Goal: Obtain resource: Download file/media

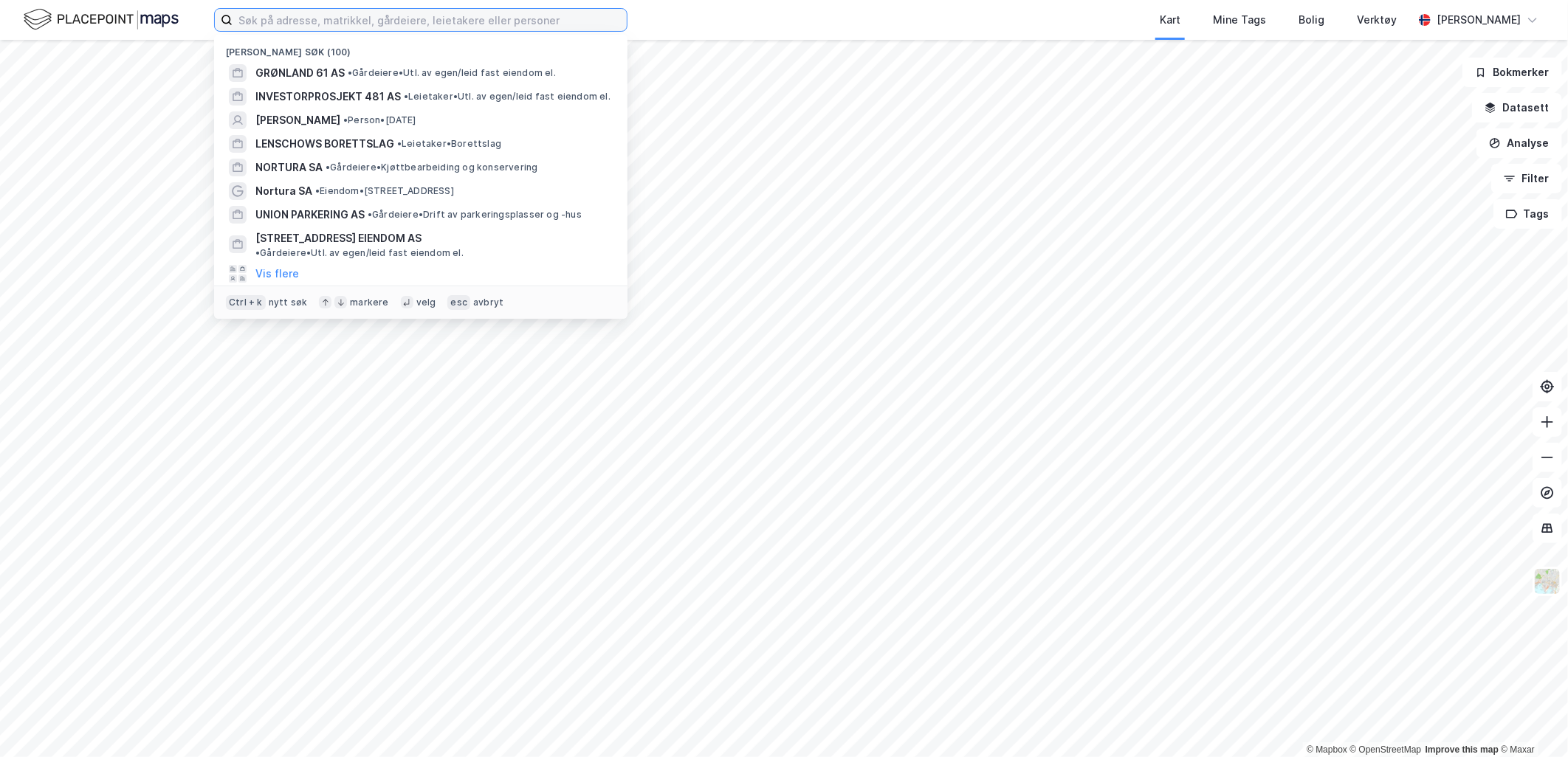
click at [370, 19] on input at bounding box center [430, 20] width 395 height 22
type input "d"
type input "Ensjøveien 12 Eiendom"
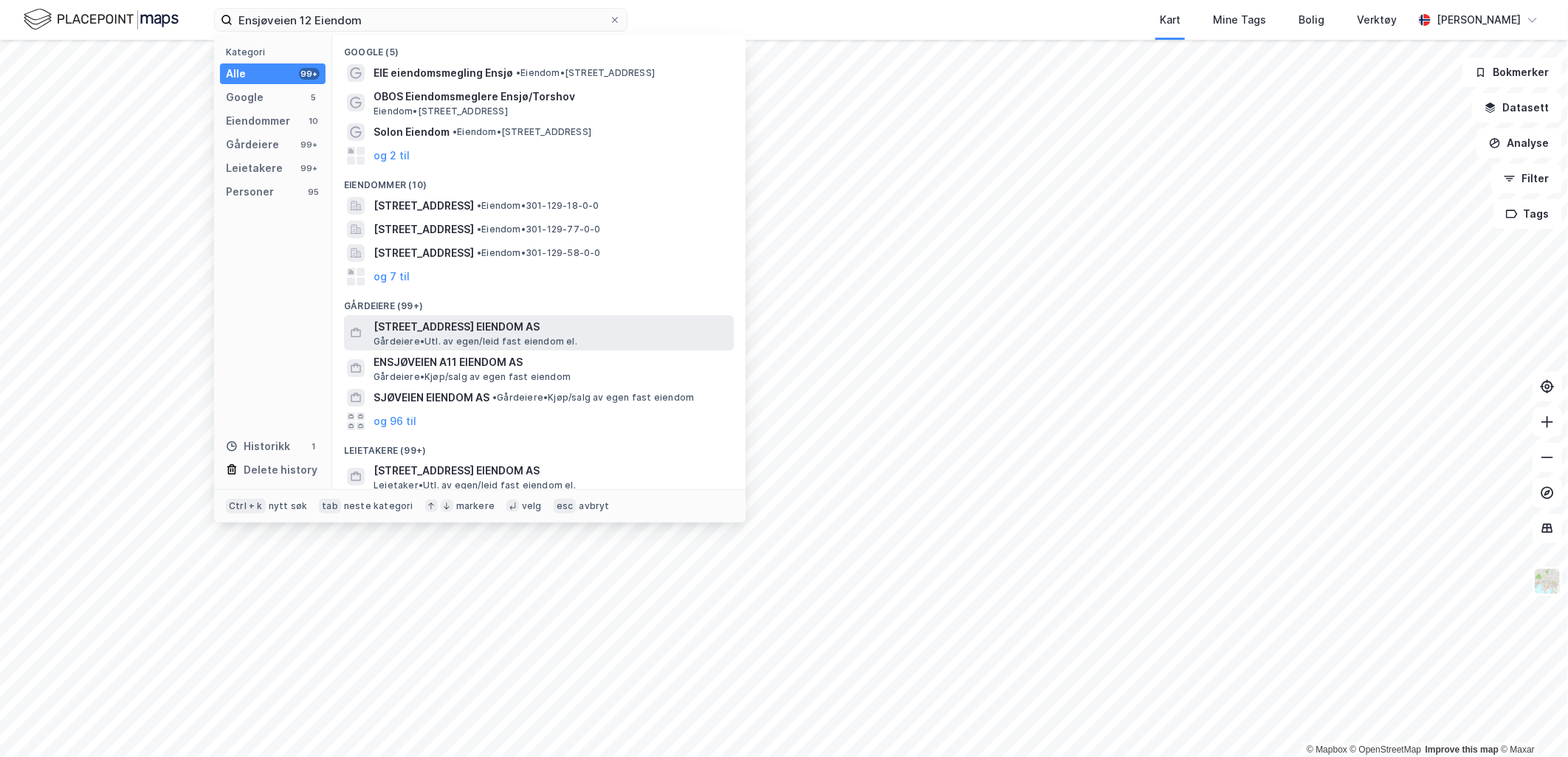
click at [438, 326] on span "[STREET_ADDRESS] EIENDOM AS" at bounding box center [550, 327] width 354 height 18
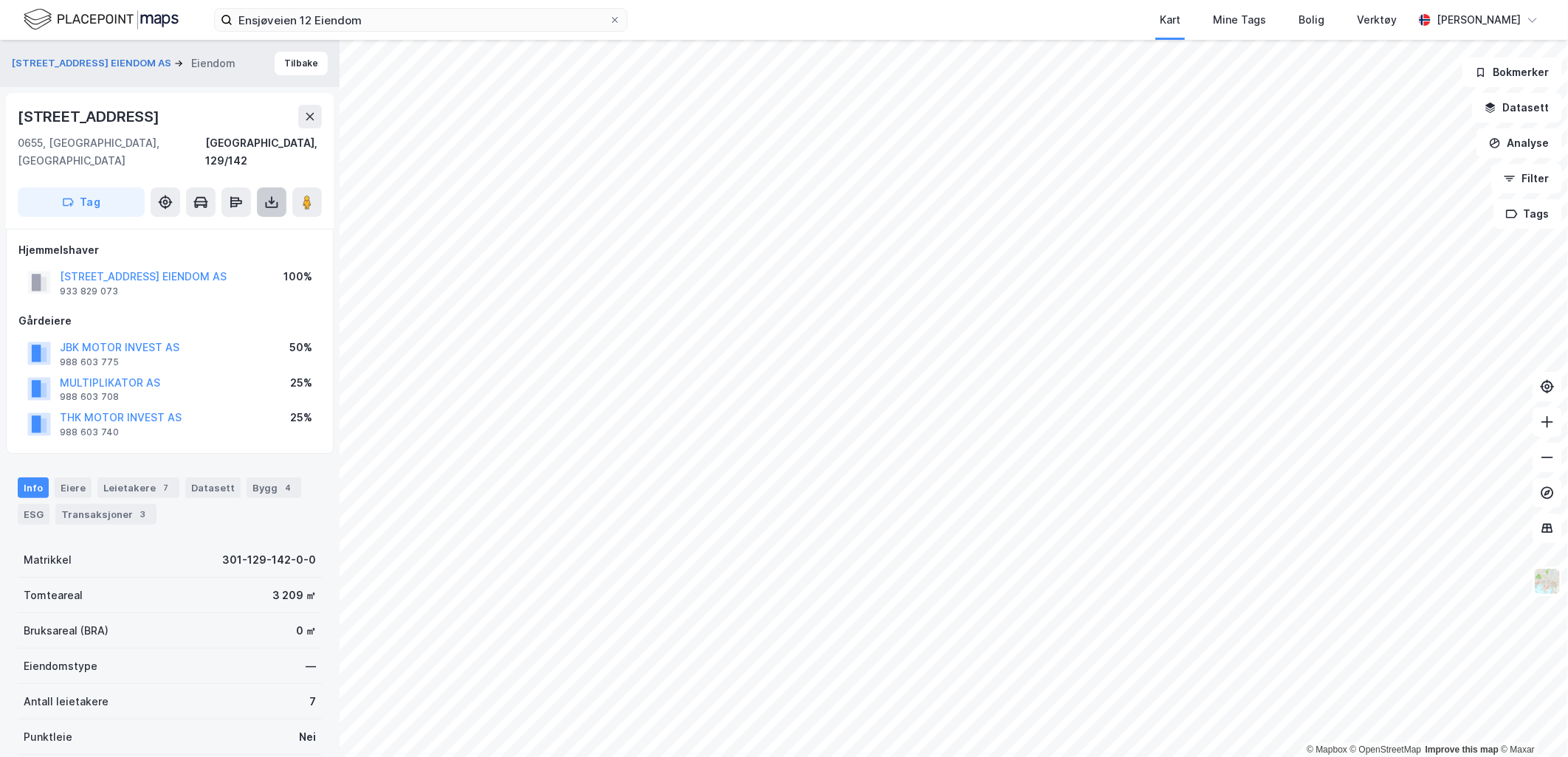
click at [274, 195] on icon at bounding box center [272, 203] width 15 height 15
click at [219, 226] on div "Last ned grunnbok" at bounding box center [199, 232] width 85 height 12
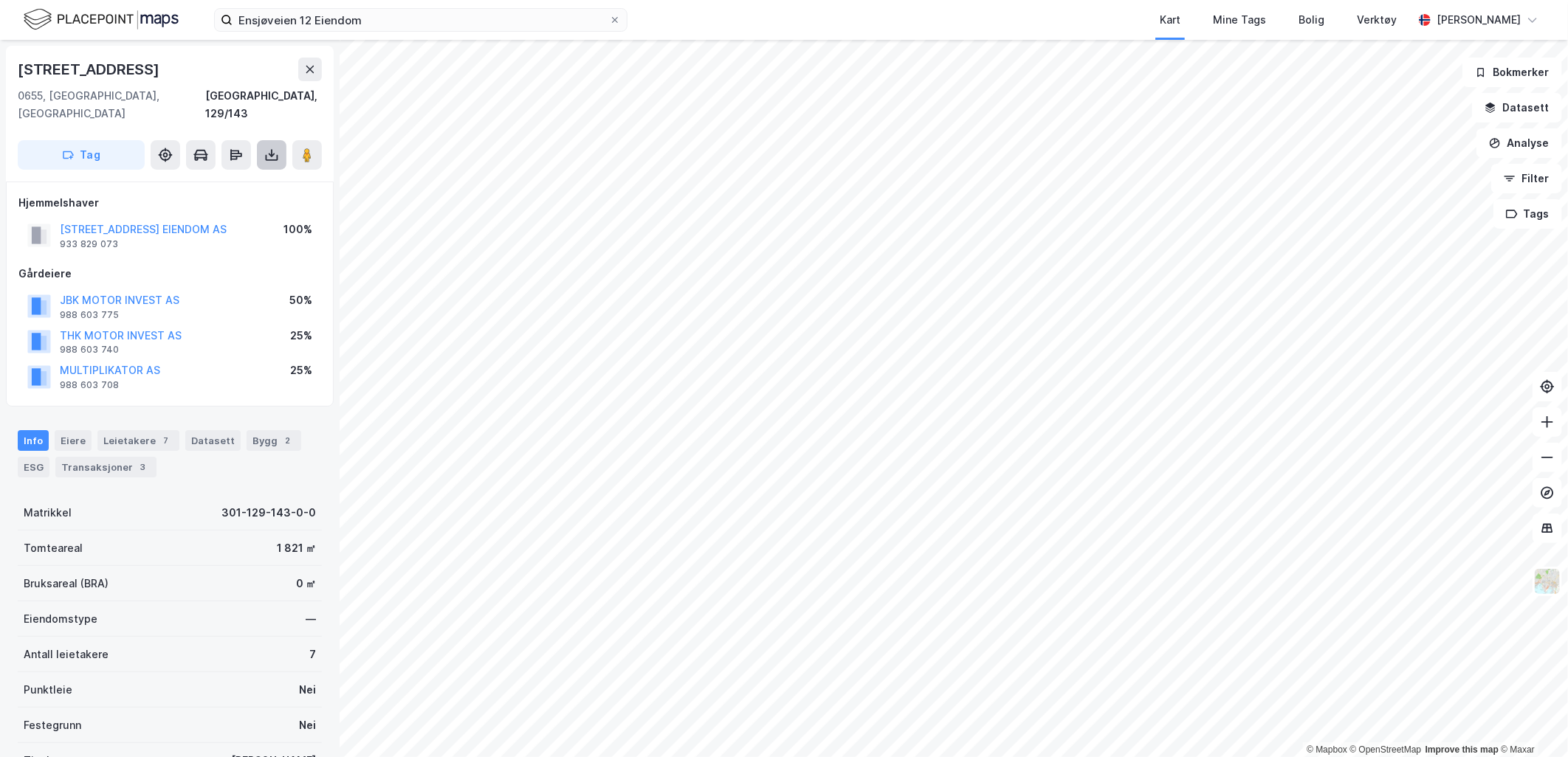
click at [263, 140] on button at bounding box center [271, 154] width 29 height 29
click at [224, 173] on div "Last ned grunnbok" at bounding box center [208, 184] width 157 height 23
